Goal: Information Seeking & Learning: Learn about a topic

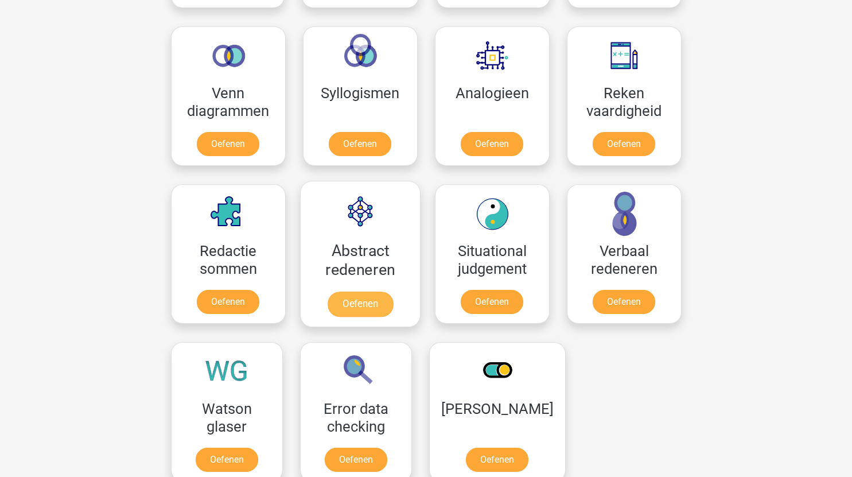
scroll to position [485, 0]
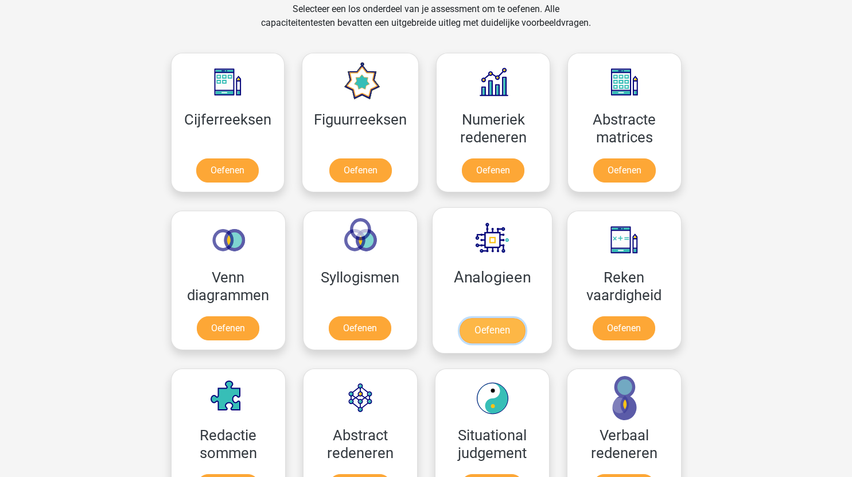
click at [494, 326] on link "Oefenen" at bounding box center [491, 330] width 65 height 25
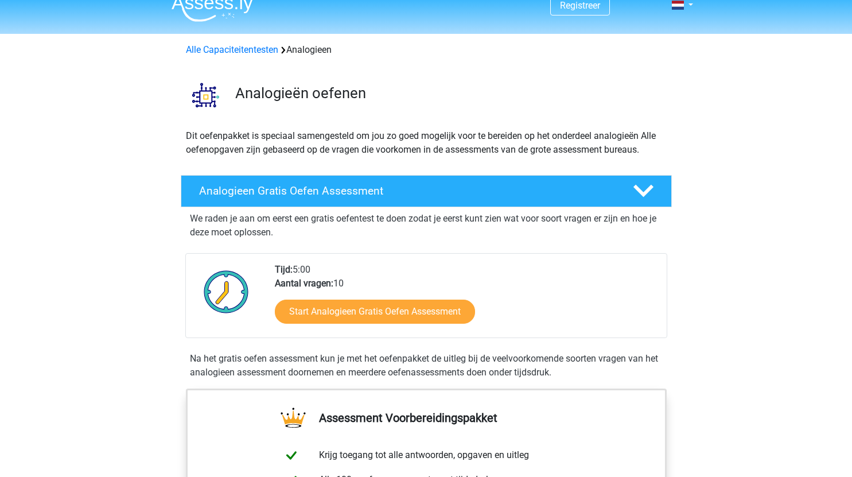
scroll to position [14, 0]
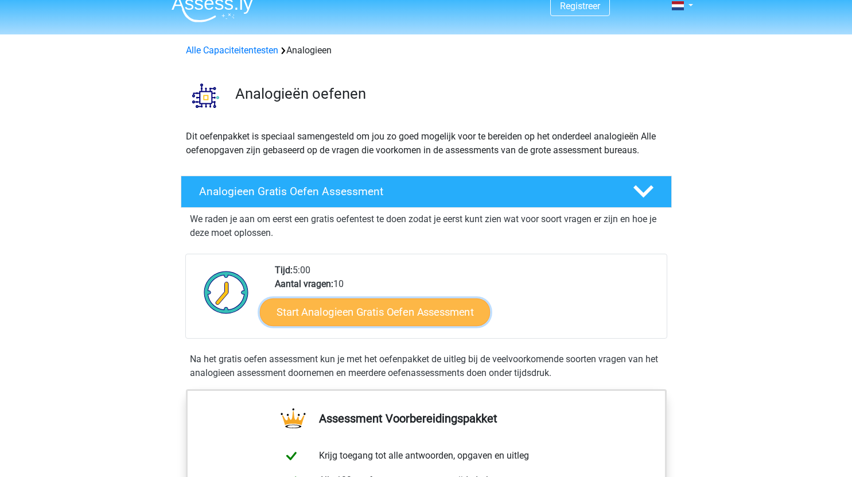
click at [418, 311] on link "Start Analogieen Gratis Oefen Assessment" at bounding box center [375, 312] width 230 height 28
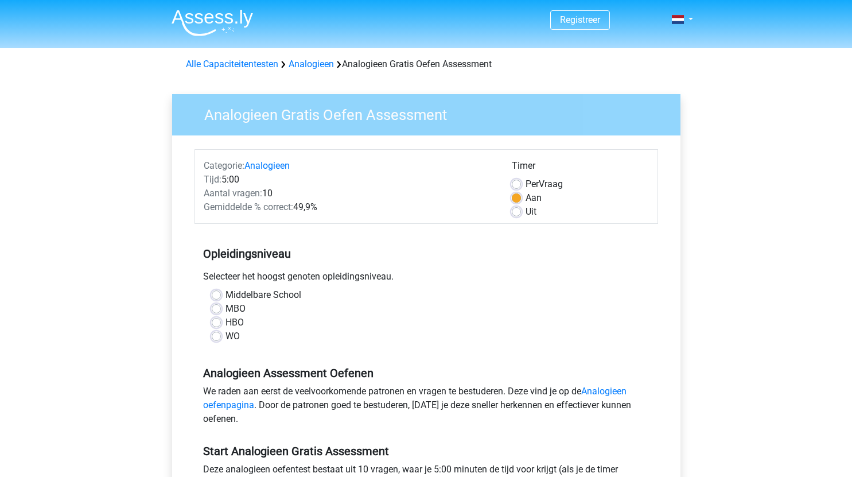
click at [225, 335] on label "WO" at bounding box center [232, 336] width 14 height 14
click at [217, 335] on input "WO" at bounding box center [216, 334] width 9 height 11
radio input "true"
click at [225, 295] on label "Middelbare School" at bounding box center [263, 295] width 76 height 14
click at [215, 295] on input "Middelbare School" at bounding box center [216, 293] width 9 height 11
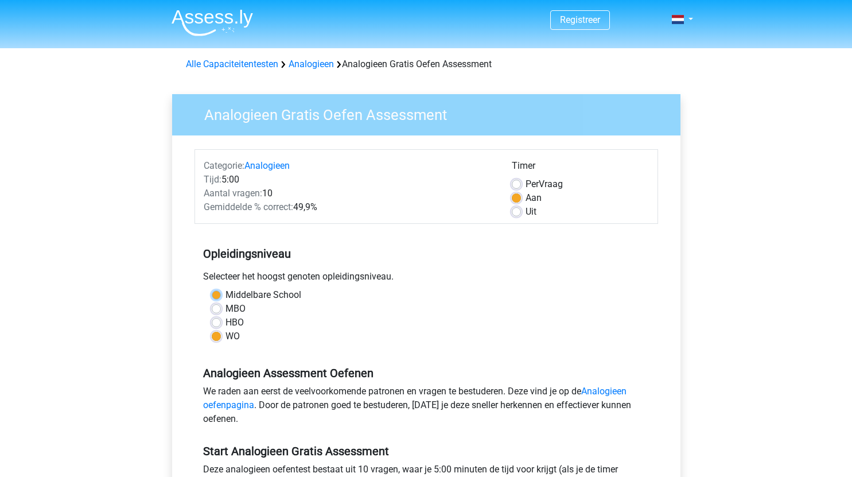
radio input "true"
click at [225, 336] on label "WO" at bounding box center [232, 336] width 14 height 14
click at [216, 336] on input "WO" at bounding box center [216, 334] width 9 height 11
radio input "true"
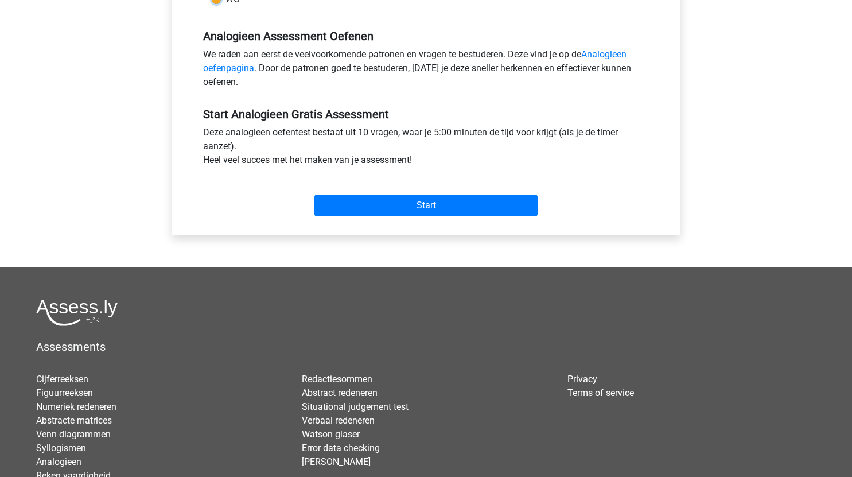
scroll to position [430, 0]
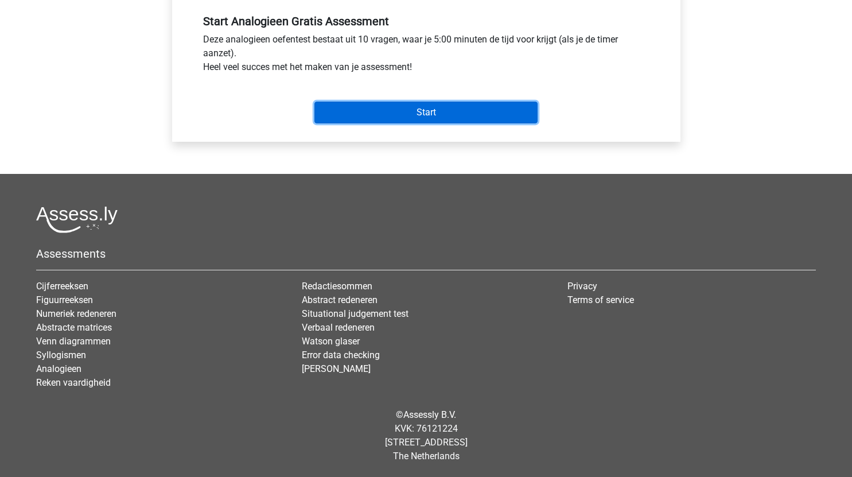
click at [463, 111] on input "Start" at bounding box center [425, 113] width 223 height 22
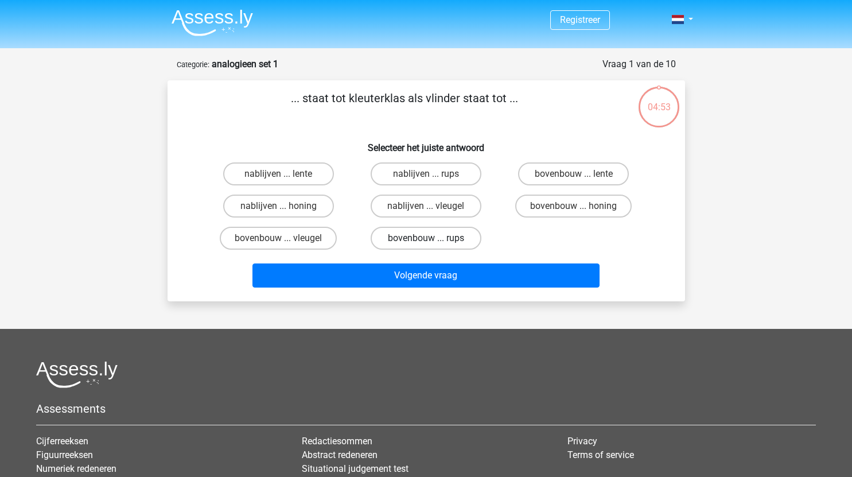
click at [432, 237] on label "bovenbouw ... rups" at bounding box center [425, 238] width 111 height 23
click at [432, 238] on input "bovenbouw ... rups" at bounding box center [429, 241] width 7 height 7
radio input "true"
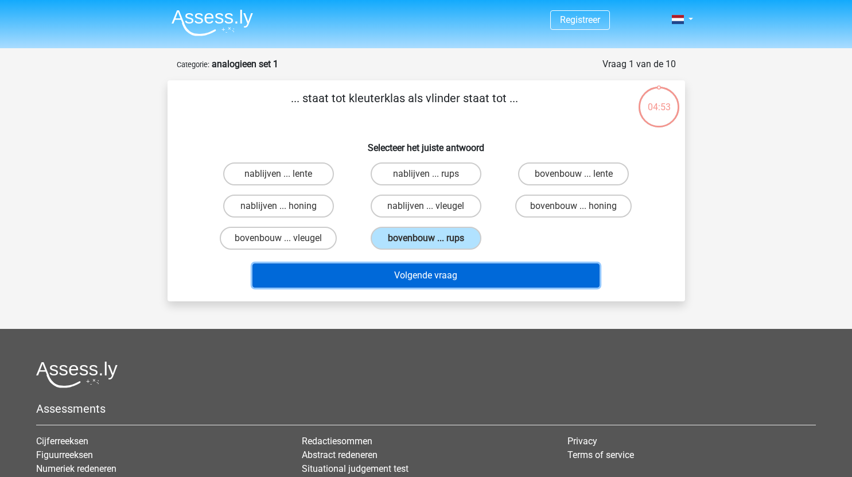
click at [443, 282] on button "Volgende vraag" at bounding box center [425, 275] width 347 height 24
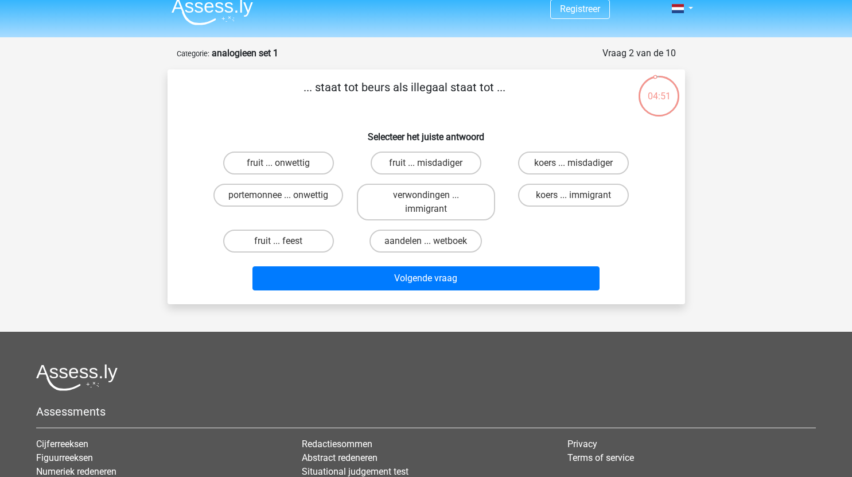
scroll to position [7, 0]
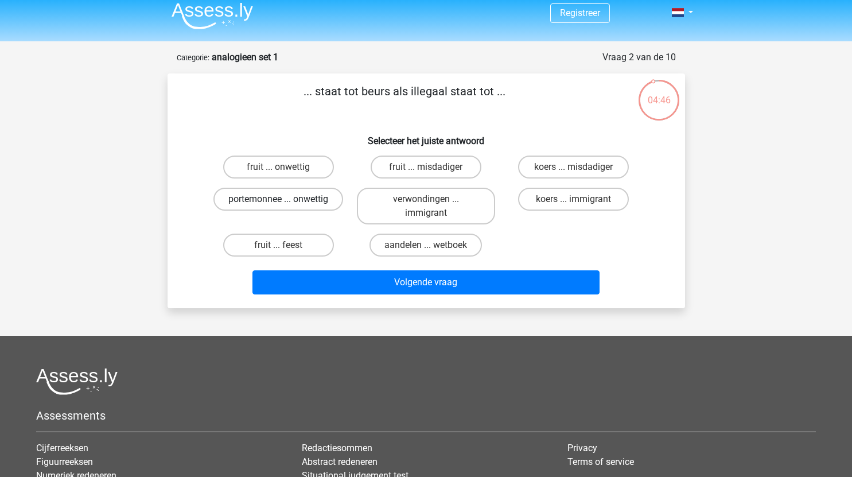
click at [303, 201] on label "portemonnee ... onwettig" at bounding box center [278, 199] width 130 height 23
click at [286, 201] on input "portemonnee ... onwettig" at bounding box center [281, 202] width 7 height 7
radio input "true"
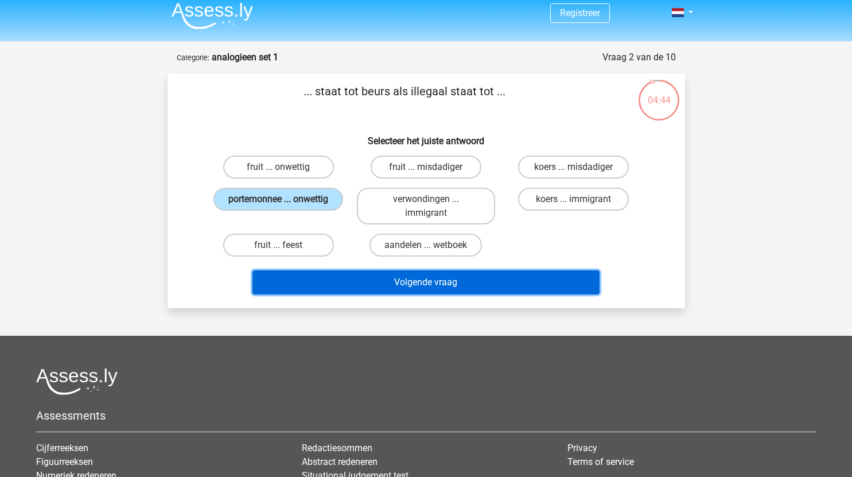
click at [391, 285] on button "Volgende vraag" at bounding box center [425, 282] width 347 height 24
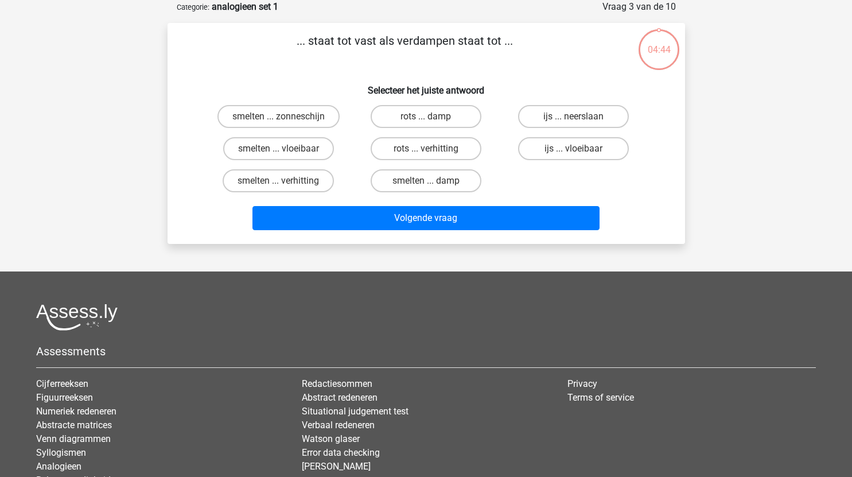
scroll to position [0, 0]
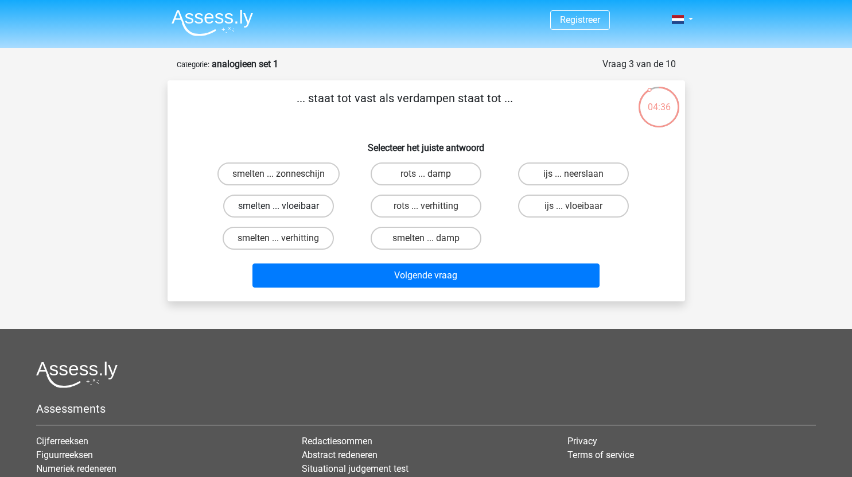
click at [302, 204] on label "smelten ... vloeibaar" at bounding box center [278, 205] width 111 height 23
click at [286, 206] on input "smelten ... vloeibaar" at bounding box center [281, 209] width 7 height 7
radio input "true"
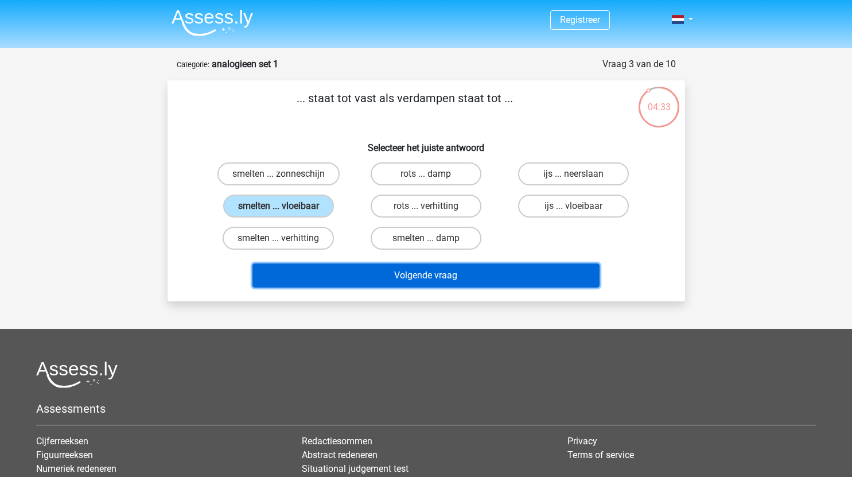
click at [393, 275] on button "Volgende vraag" at bounding box center [425, 275] width 347 height 24
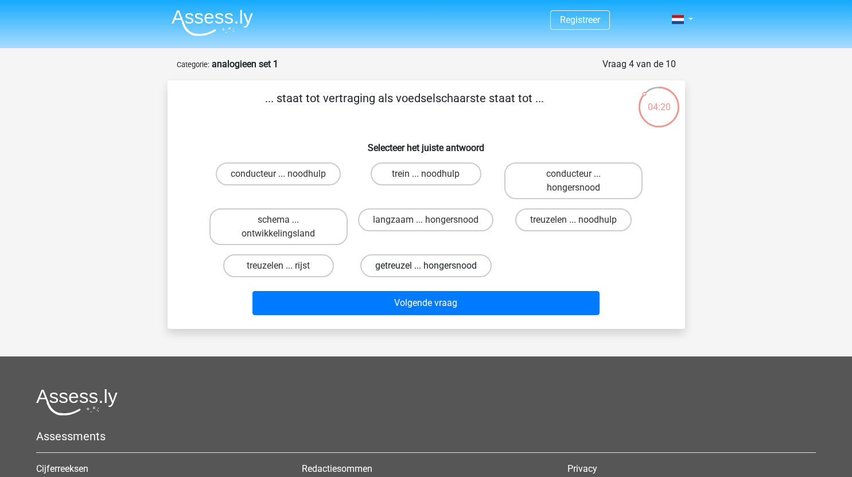
click at [459, 265] on label "getreuzel ... hongersnood" at bounding box center [425, 265] width 131 height 23
click at [433, 266] on input "getreuzel ... hongersnood" at bounding box center [429, 269] width 7 height 7
radio input "true"
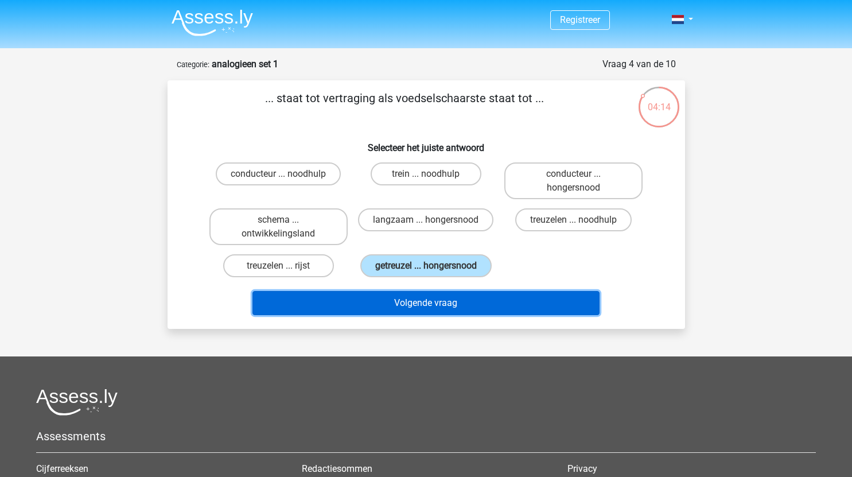
click at [449, 310] on button "Volgende vraag" at bounding box center [425, 303] width 347 height 24
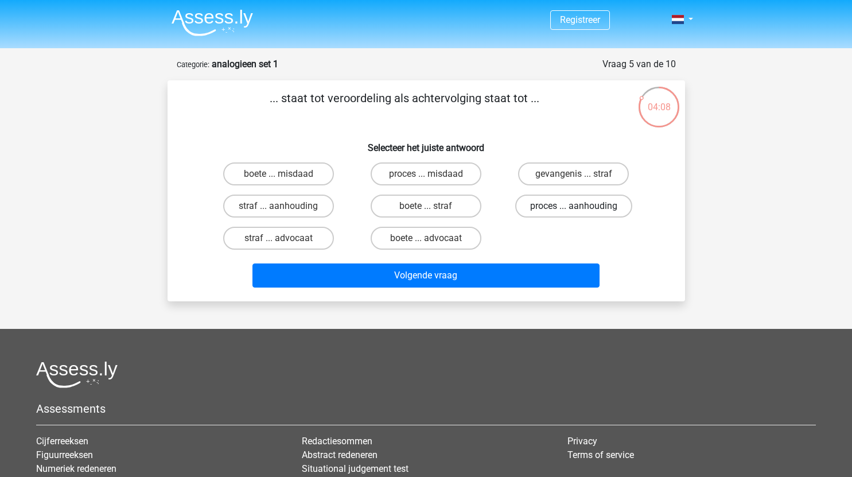
click at [549, 206] on label "proces ... aanhouding" at bounding box center [573, 205] width 117 height 23
click at [573, 206] on input "proces ... aanhouding" at bounding box center [576, 209] width 7 height 7
radio input "true"
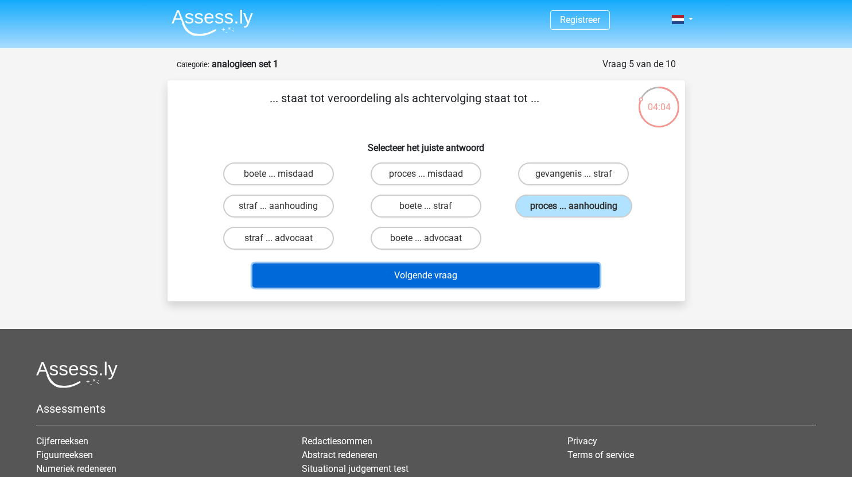
click at [526, 273] on button "Volgende vraag" at bounding box center [425, 275] width 347 height 24
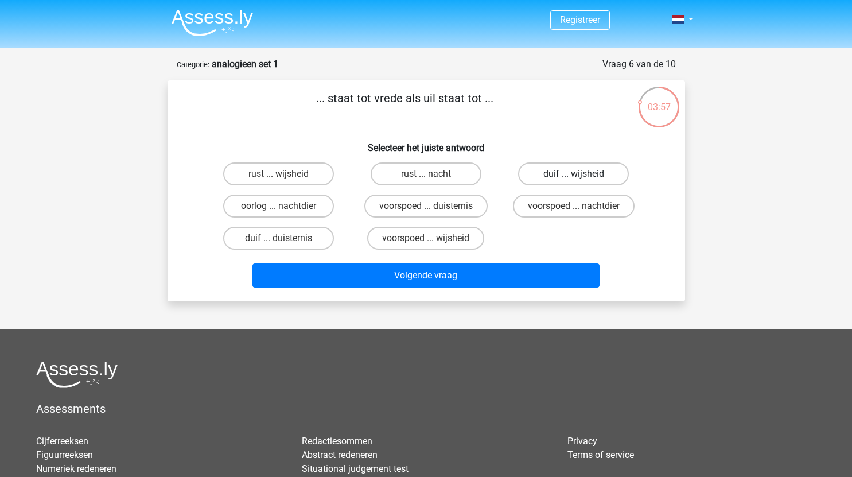
click at [559, 179] on label "duif ... wijsheid" at bounding box center [573, 173] width 111 height 23
click at [573, 179] on input "duif ... wijsheid" at bounding box center [576, 177] width 7 height 7
radio input "true"
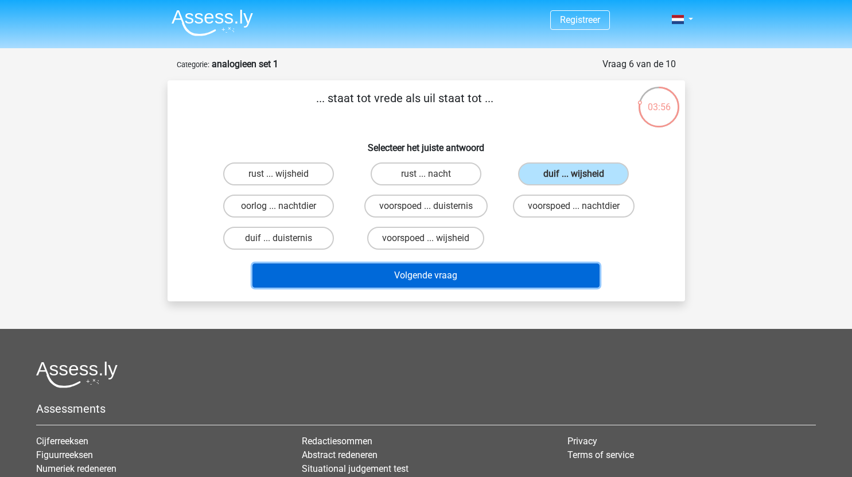
click at [486, 272] on button "Volgende vraag" at bounding box center [425, 275] width 347 height 24
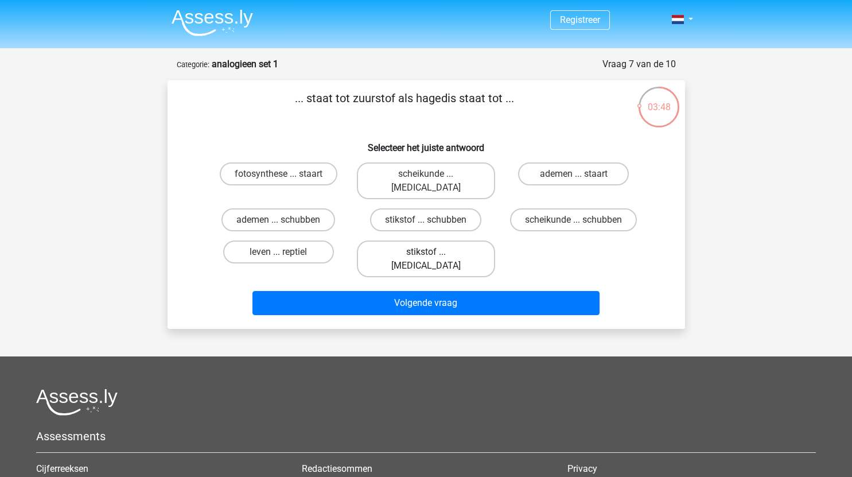
click at [442, 240] on label "stikstof ... krokodil" at bounding box center [426, 258] width 138 height 37
click at [433, 252] on input "stikstof ... krokodil" at bounding box center [429, 255] width 7 height 7
radio input "true"
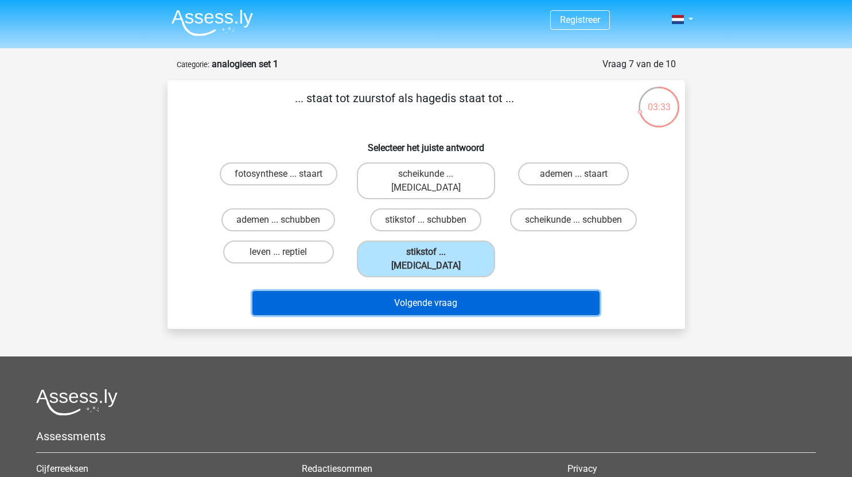
click at [467, 291] on button "Volgende vraag" at bounding box center [425, 303] width 347 height 24
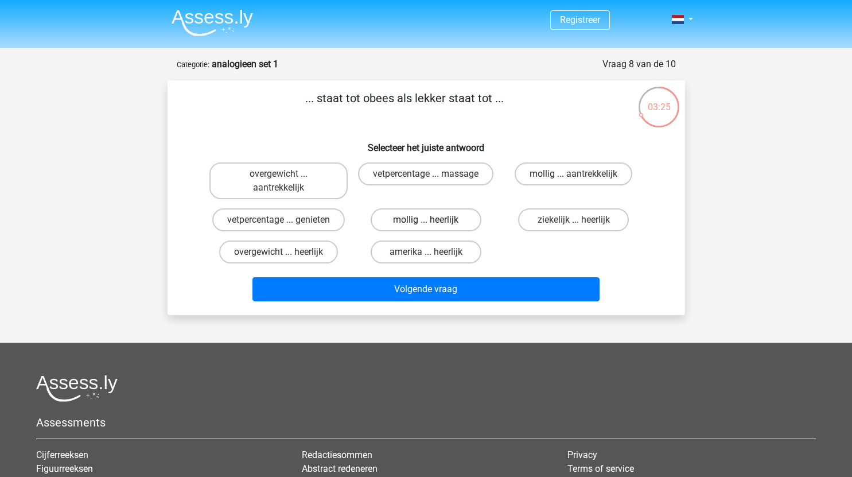
click at [436, 221] on label "mollig ... heerlijk" at bounding box center [425, 219] width 111 height 23
click at [433, 221] on input "mollig ... heerlijk" at bounding box center [429, 223] width 7 height 7
radio input "true"
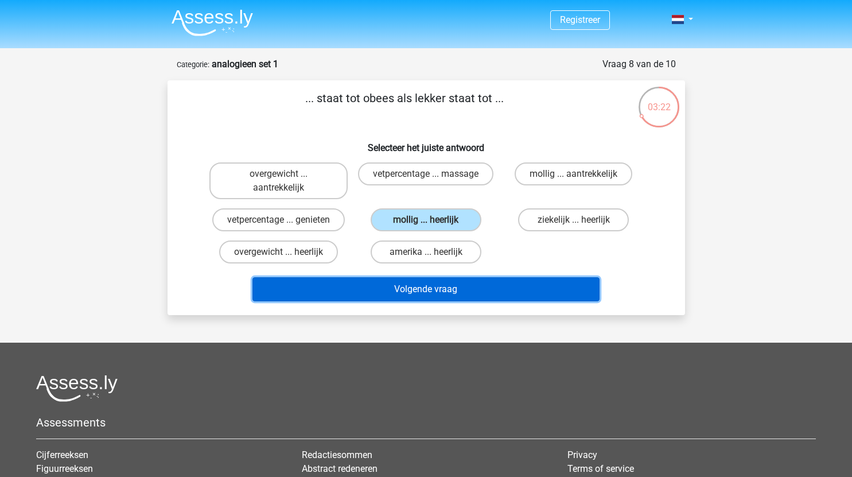
click at [429, 288] on button "Volgende vraag" at bounding box center [425, 289] width 347 height 24
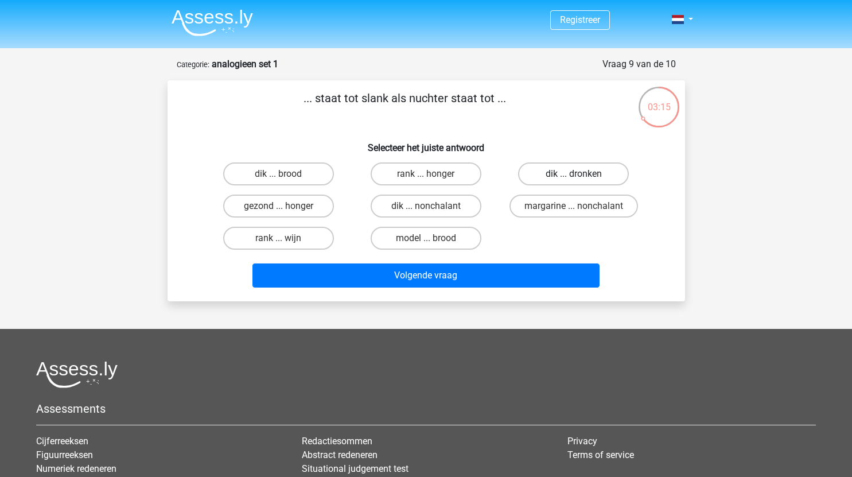
click at [561, 171] on label "dik ... dronken" at bounding box center [573, 173] width 111 height 23
click at [573, 174] on input "dik ... dronken" at bounding box center [576, 177] width 7 height 7
radio input "true"
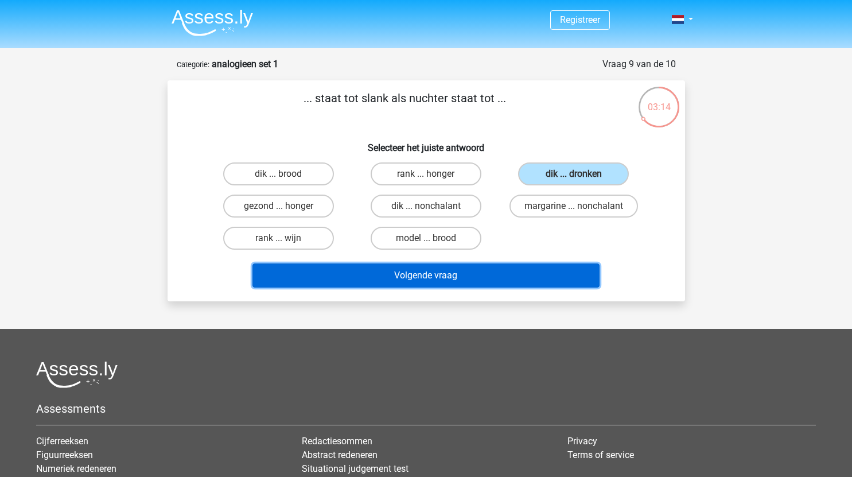
click at [459, 277] on button "Volgende vraag" at bounding box center [425, 275] width 347 height 24
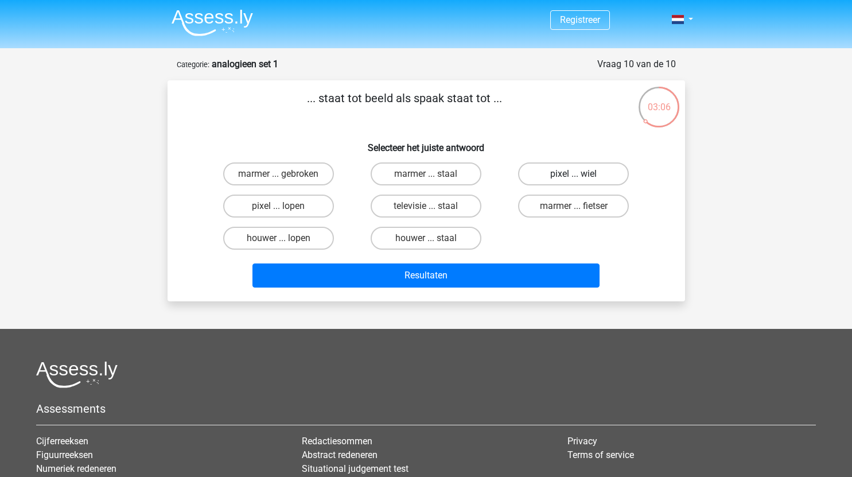
click at [581, 173] on label "pixel ... wiel" at bounding box center [573, 173] width 111 height 23
click at [581, 174] on input "pixel ... wiel" at bounding box center [576, 177] width 7 height 7
radio input "true"
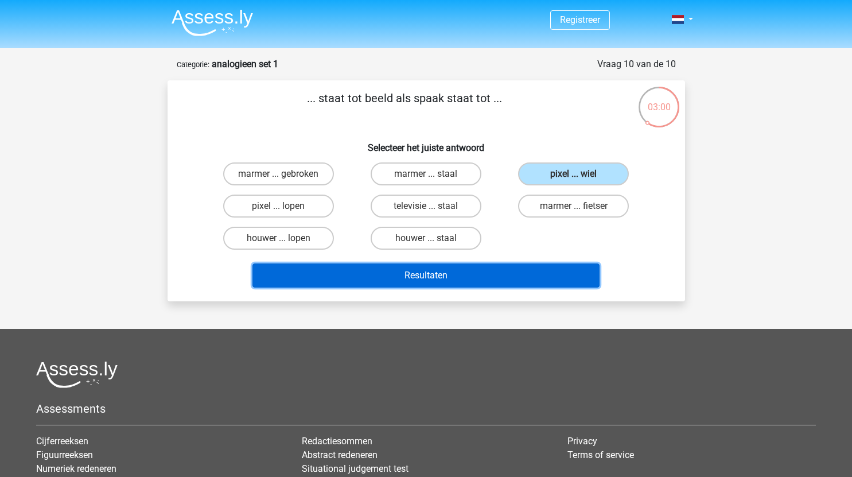
click at [471, 276] on button "Resultaten" at bounding box center [425, 275] width 347 height 24
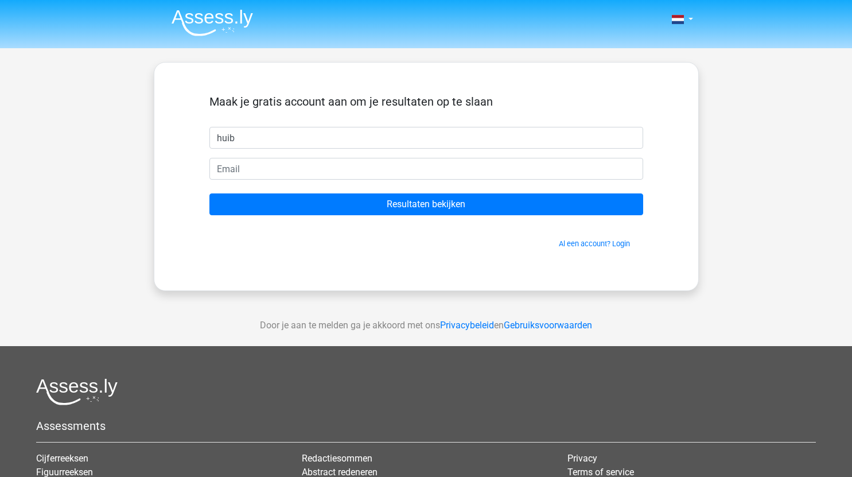
type input "huib"
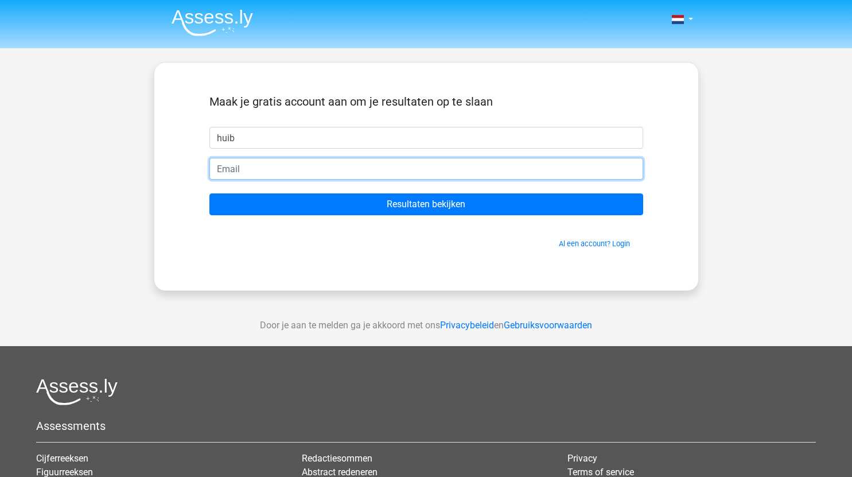
click at [413, 168] on input "email" at bounding box center [426, 169] width 434 height 22
type input "[EMAIL_ADDRESS][DOMAIN_NAME]"
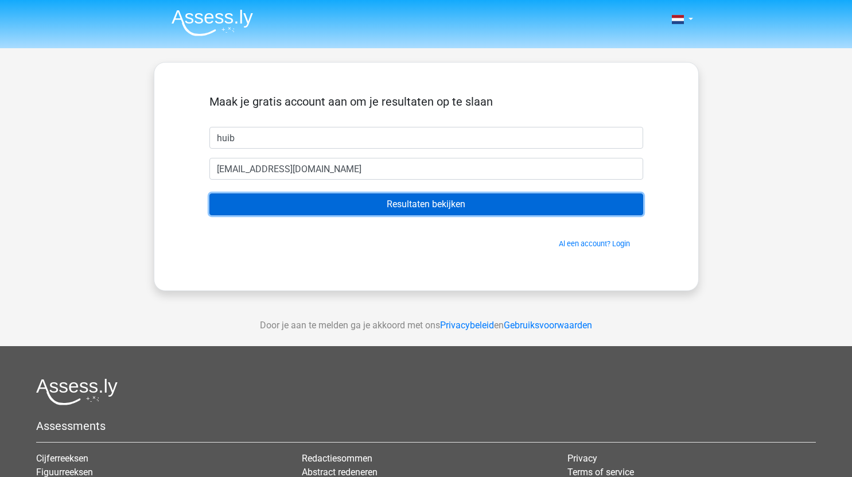
click at [384, 205] on input "Resultaten bekijken" at bounding box center [426, 204] width 434 height 22
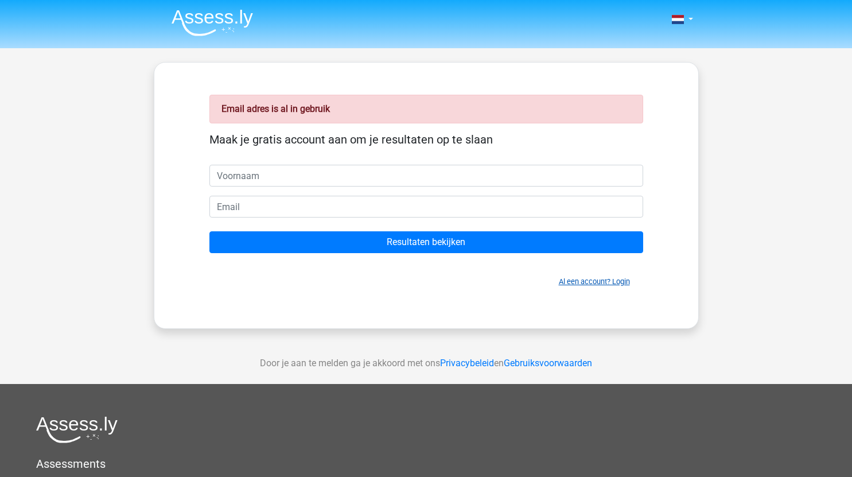
click at [592, 282] on link "Al een account? Login" at bounding box center [594, 281] width 71 height 9
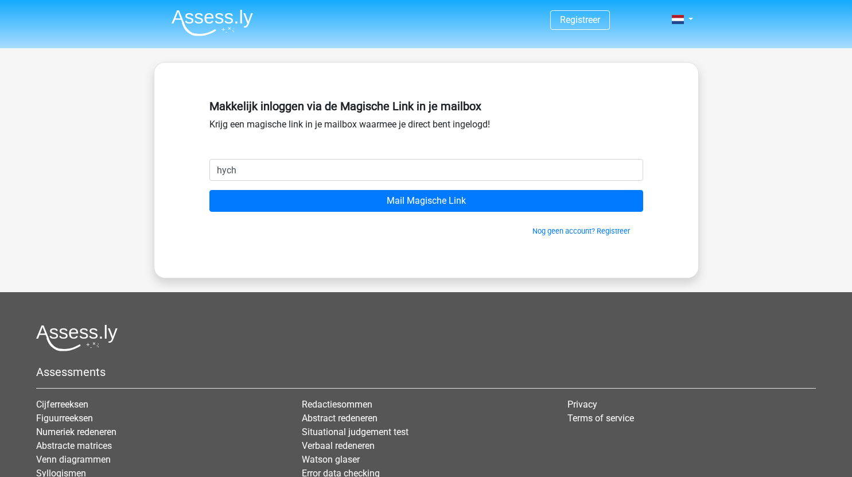
type input "[EMAIL_ADDRESS][DOMAIN_NAME]"
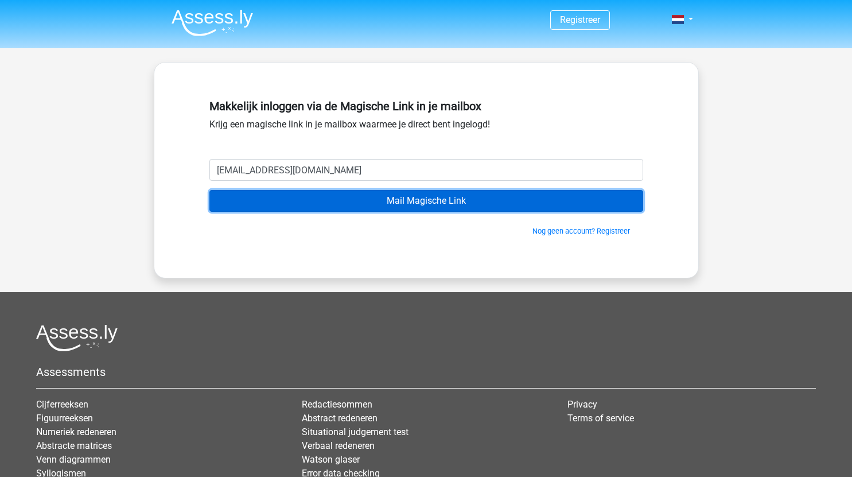
click at [353, 201] on input "Mail Magische Link" at bounding box center [426, 201] width 434 height 22
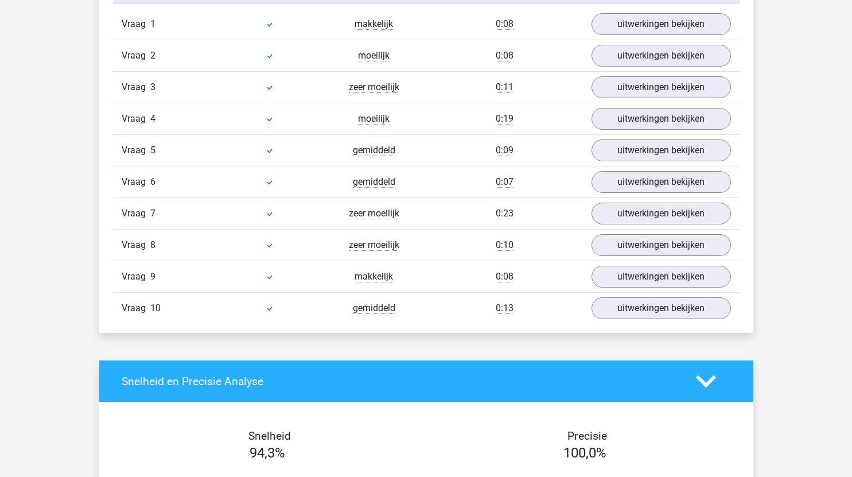
scroll to position [1043, 0]
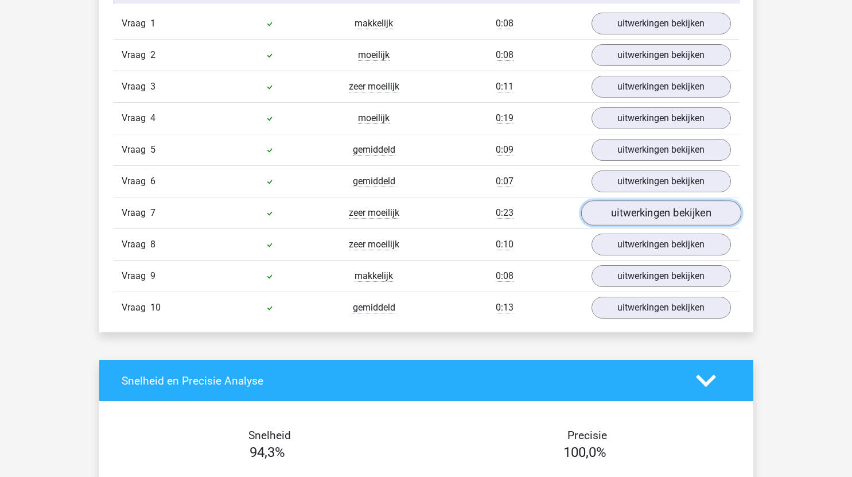
click at [629, 209] on link "uitwerkingen bekijken" at bounding box center [660, 212] width 160 height 25
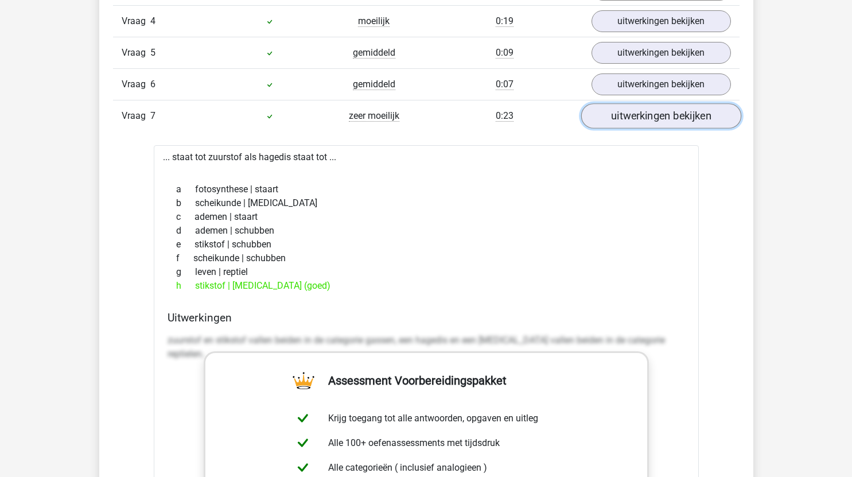
scroll to position [1144, 0]
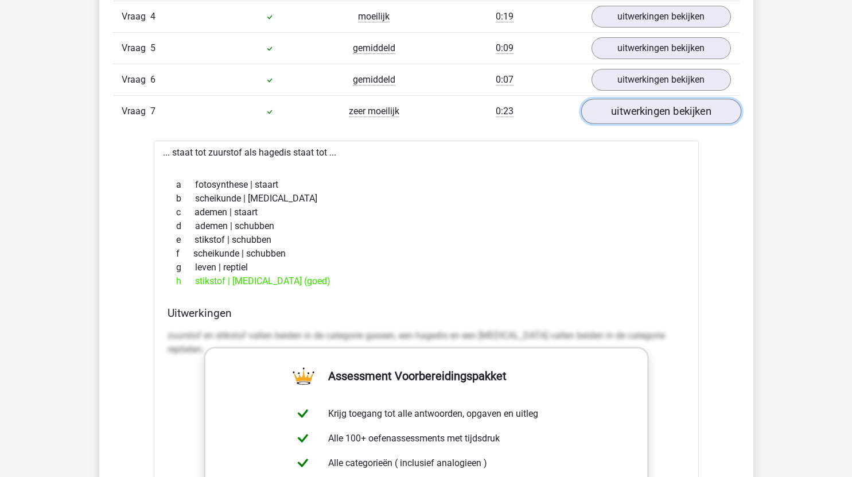
click at [631, 112] on link "uitwerkingen bekijken" at bounding box center [660, 111] width 160 height 25
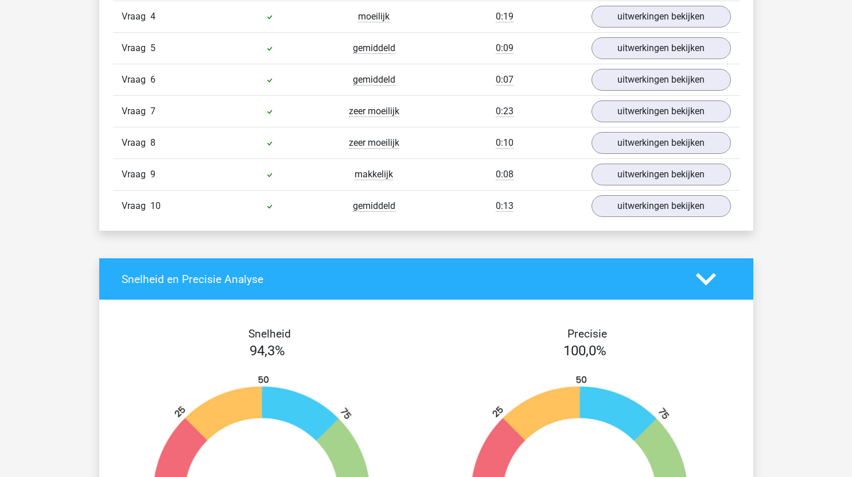
click at [627, 131] on div "Vraag 8 zeer moeilijk 0:10 uitwerkingen bekijken" at bounding box center [426, 143] width 626 height 32
click at [631, 138] on link "uitwerkingen bekijken" at bounding box center [660, 142] width 160 height 25
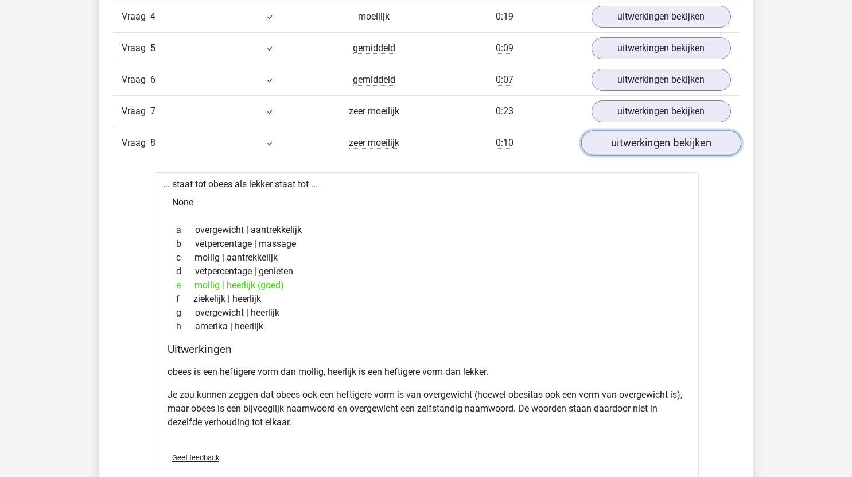
click at [631, 143] on link "uitwerkingen bekijken" at bounding box center [660, 142] width 160 height 25
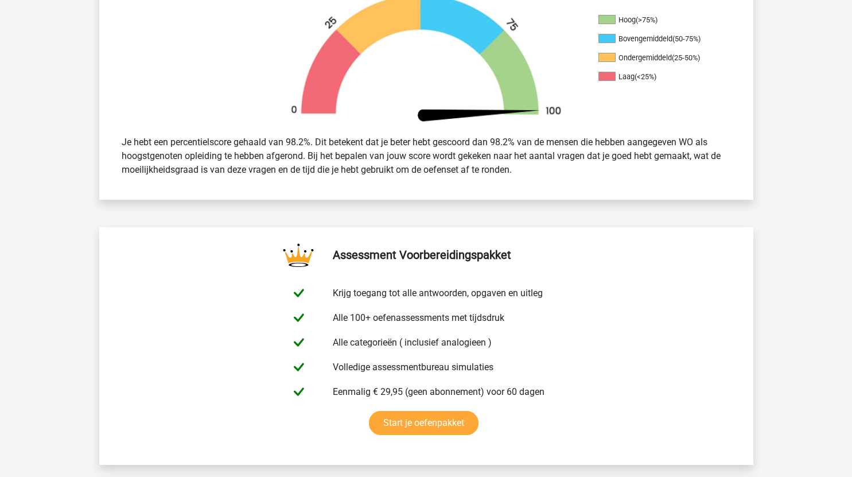
scroll to position [301, 0]
